Goal: Find specific page/section: Find specific page/section

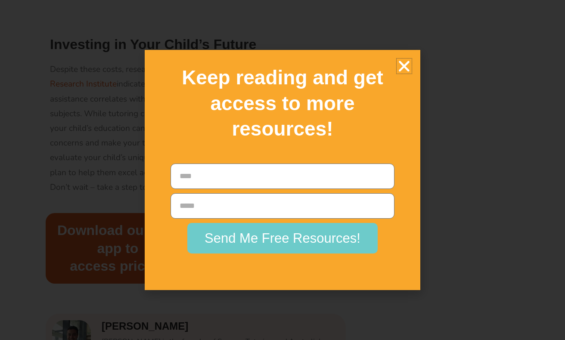
scroll to position [1219, 0]
click at [404, 74] on icon "Close" at bounding box center [403, 66] width 15 height 15
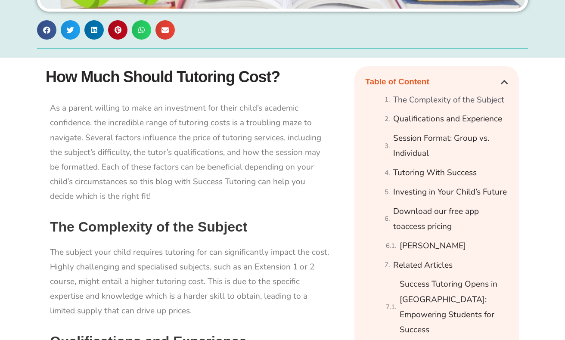
scroll to position [418, 0]
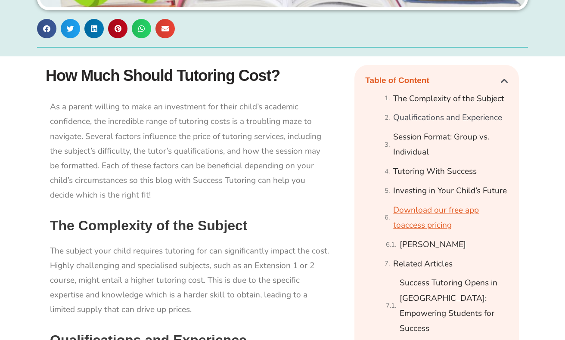
click at [436, 208] on link "Download our free app toaccess pricing" at bounding box center [450, 218] width 115 height 31
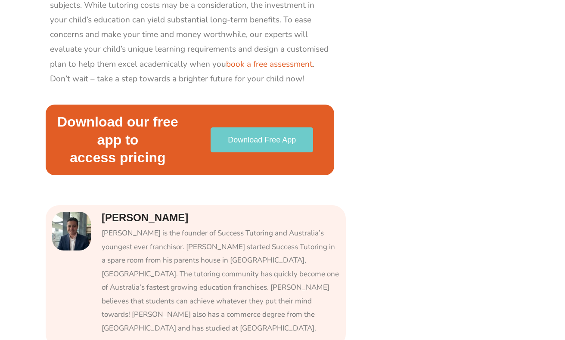
scroll to position [1326, 0]
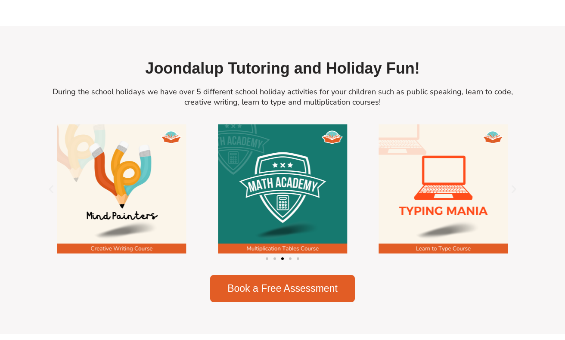
scroll to position [1116, 0]
click at [143, 236] on img "3 / 5" at bounding box center [121, 188] width 129 height 129
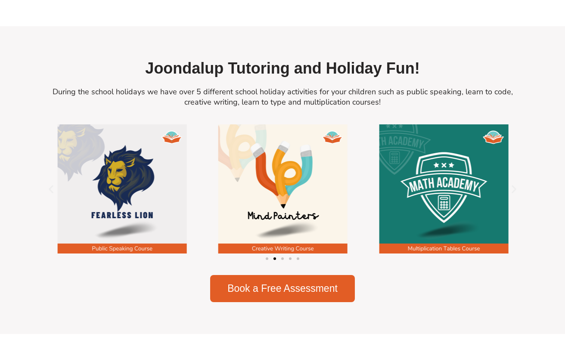
click at [271, 236] on img "3 / 5" at bounding box center [282, 188] width 129 height 129
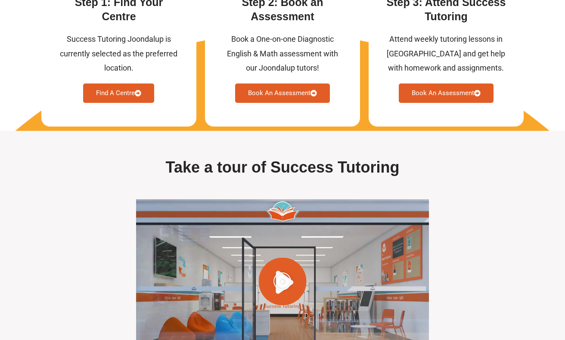
scroll to position [2324, 0]
click at [115, 84] on link "Find A Centre" at bounding box center [118, 93] width 71 height 19
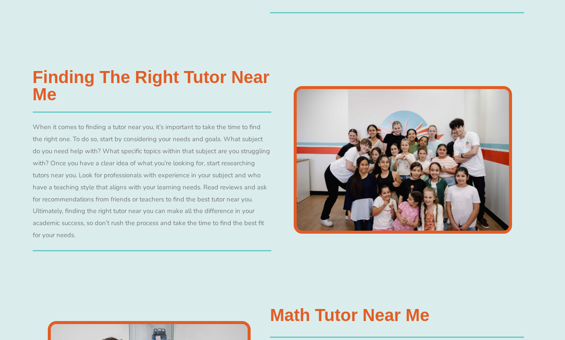
scroll to position [1115, 0]
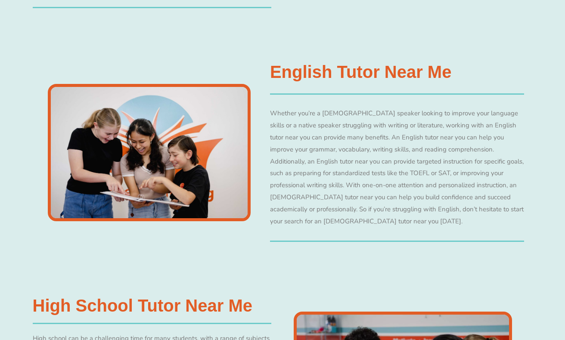
scroll to position [1764, 0]
click at [309, 166] on div "Whether you’re a non-native English speaker looking to improve your language sk…" at bounding box center [397, 167] width 254 height 120
click at [364, 231] on div "English Tutor Near Me Whether you’re a non-native English speaker looking to im…" at bounding box center [282, 151] width 508 height 229
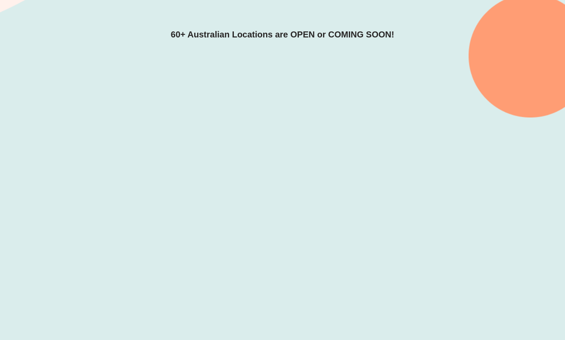
scroll to position [191, 0]
